Goal: Information Seeking & Learning: Learn about a topic

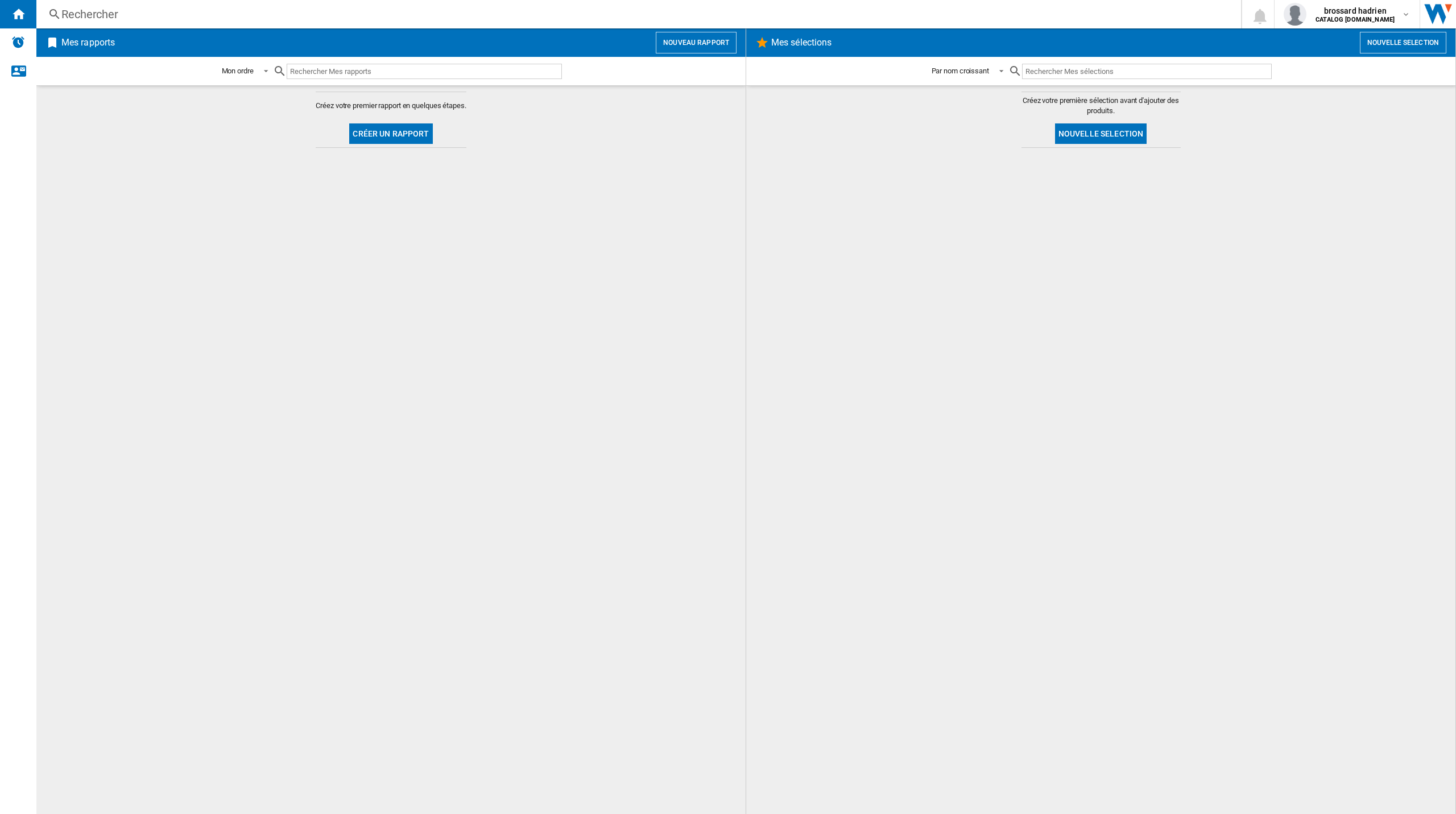
click at [118, 12] on div "Rechercher" at bounding box center [636, 14] width 1150 height 16
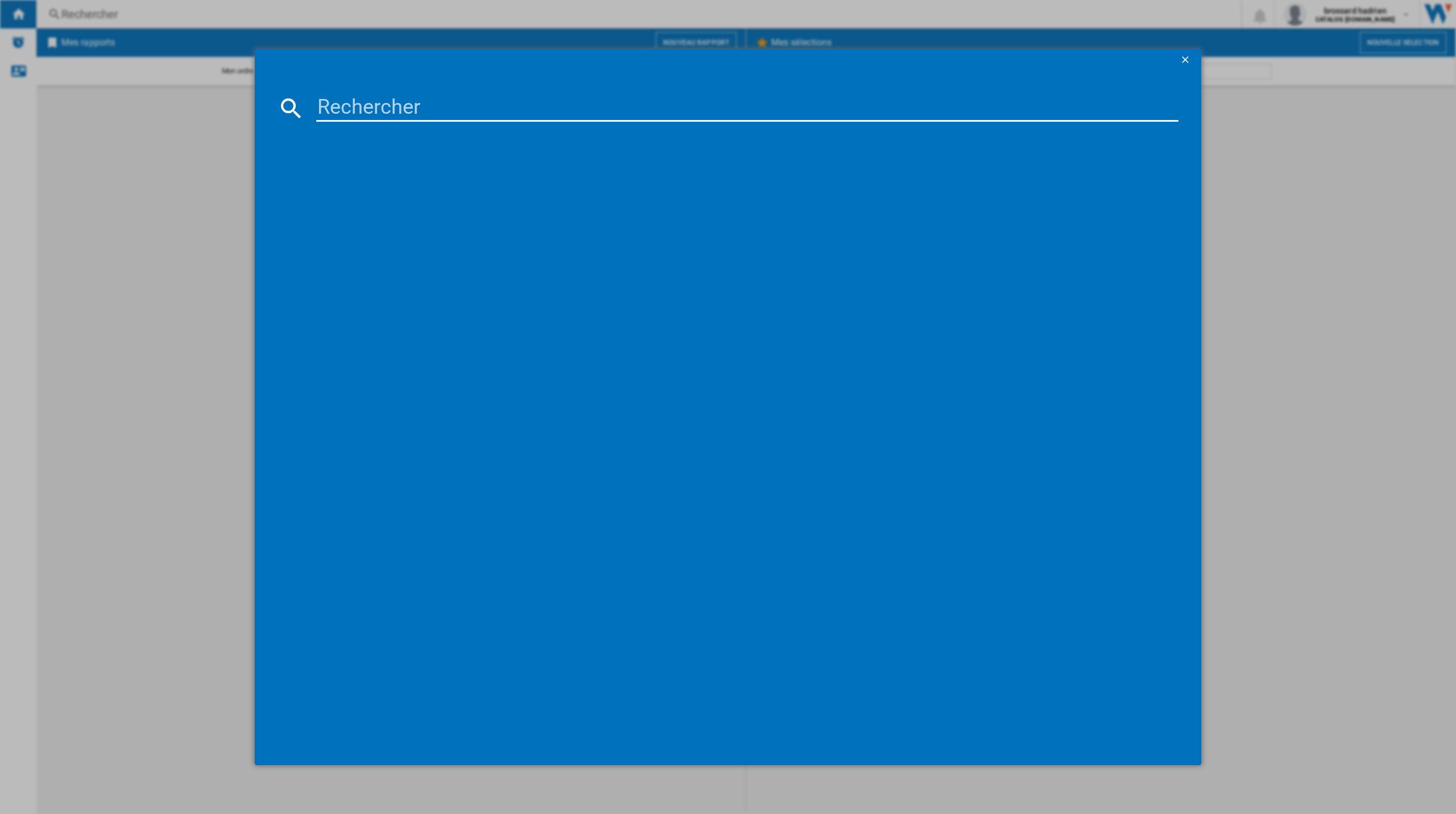
click at [382, 104] on input at bounding box center [747, 108] width 862 height 27
type input "55QNED7"
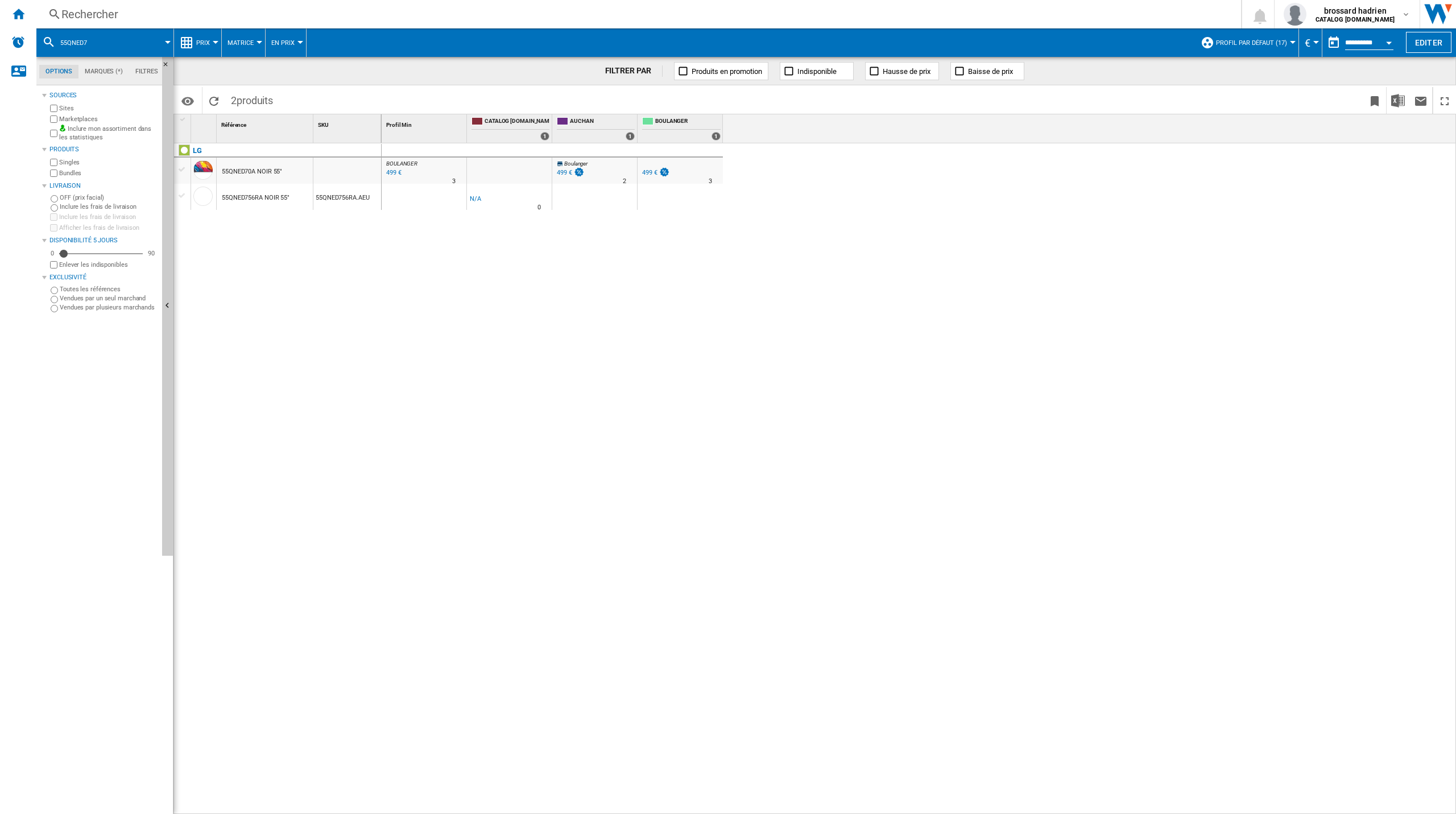
click at [88, 120] on label "Marketplaces" at bounding box center [108, 119] width 98 height 9
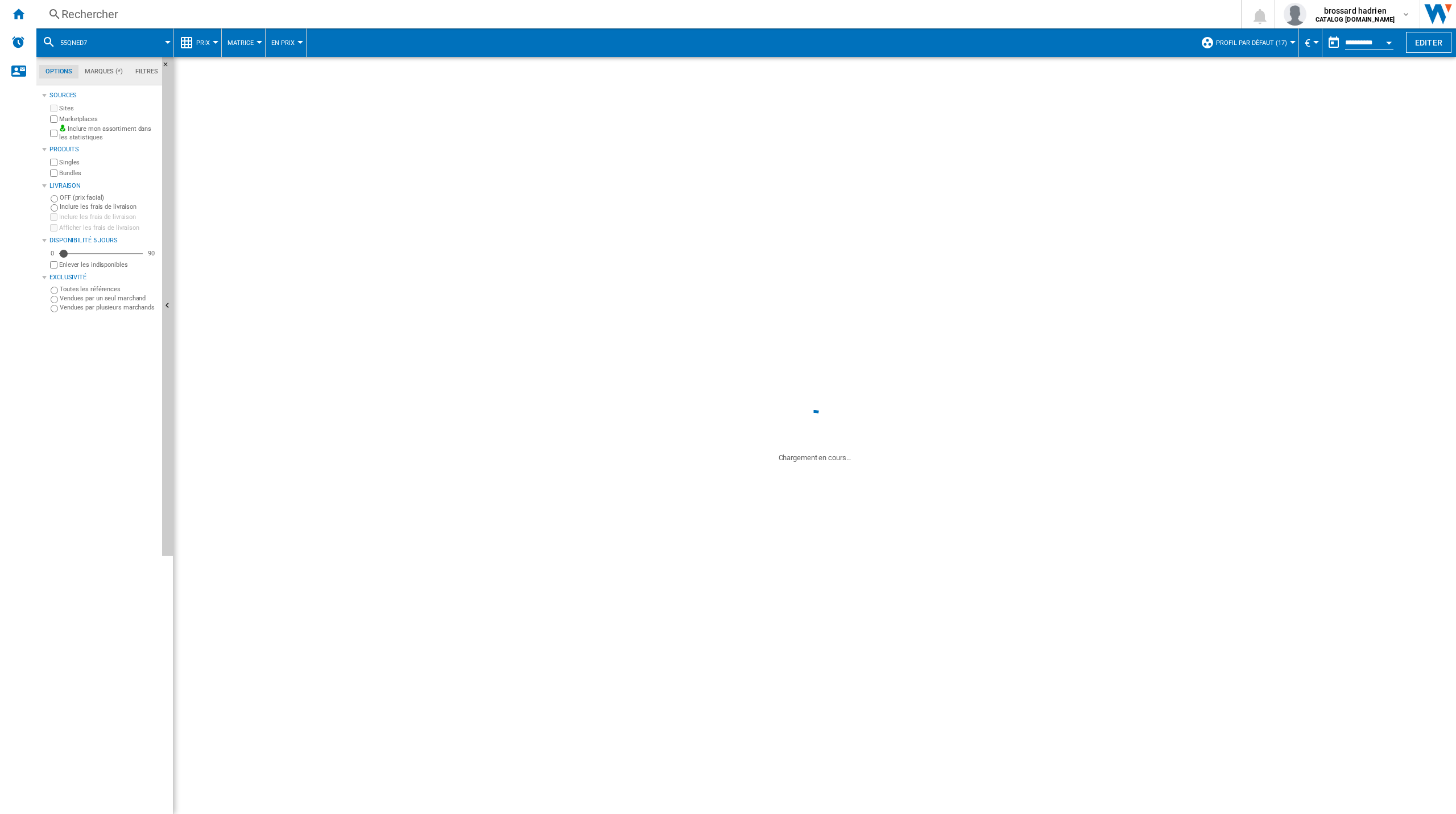
click at [471, 263] on div at bounding box center [728, 407] width 1456 height 814
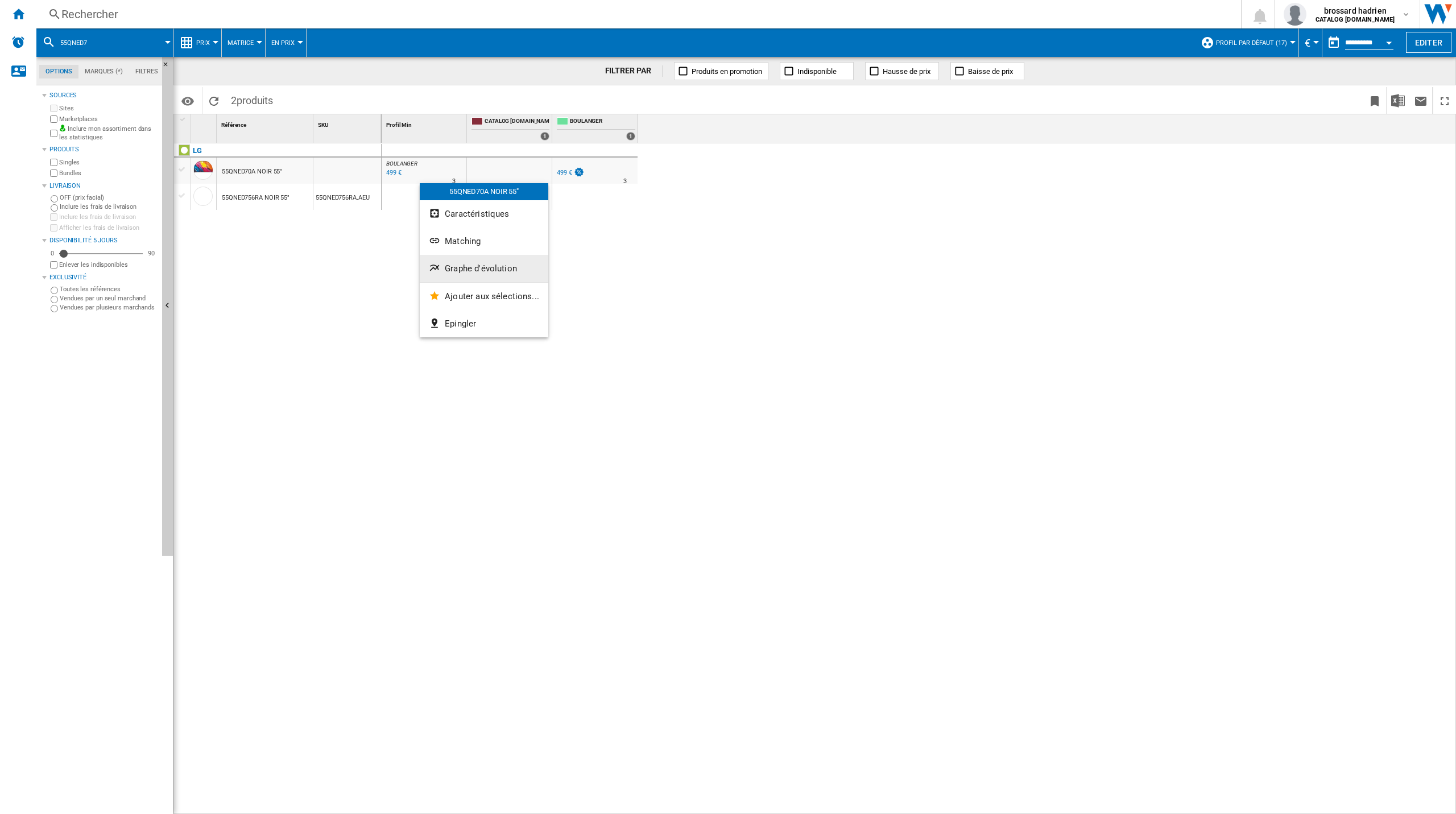
click at [466, 269] on span "Graphe d'évolution" at bounding box center [480, 269] width 72 height 10
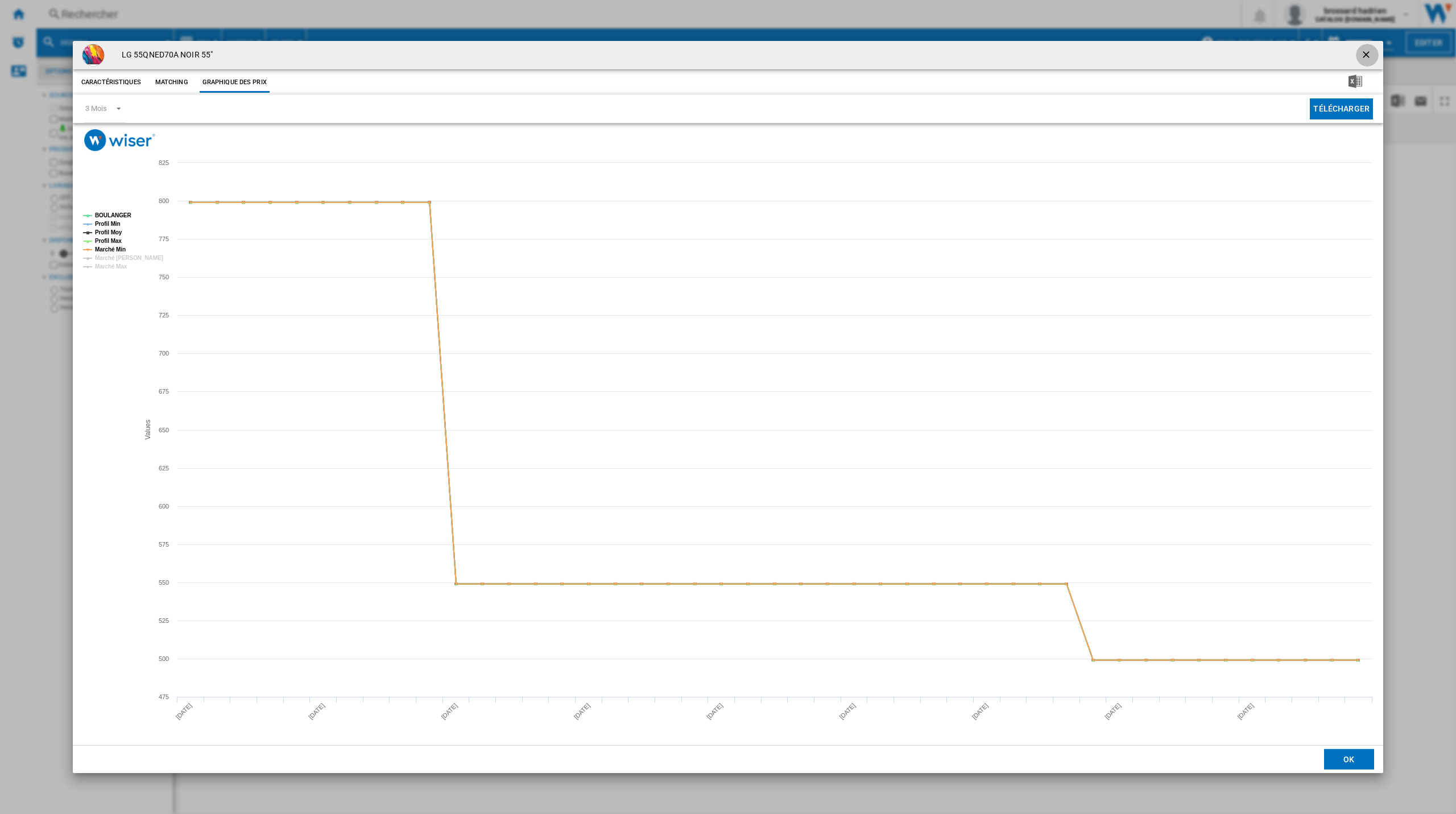
click at [1367, 50] on ng-md-icon "getI18NText('BUTTONS.CLOSE_DIALOG')" at bounding box center [1367, 56] width 14 height 14
